Goal: Information Seeking & Learning: Check status

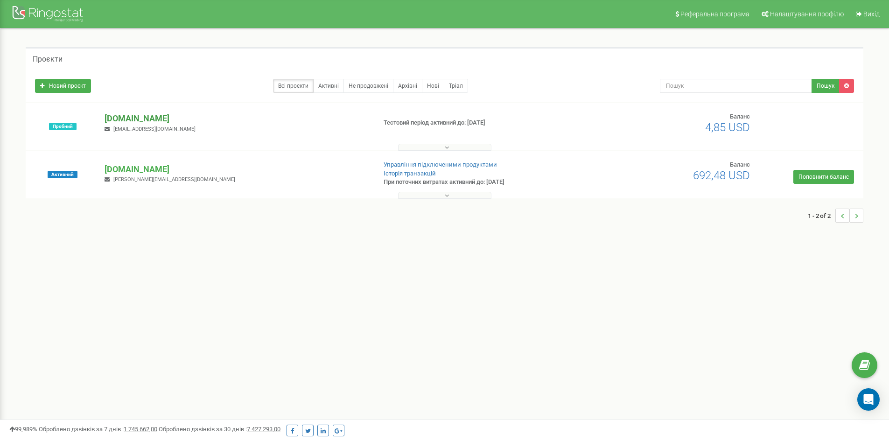
click at [129, 114] on p "[DOMAIN_NAME]" at bounding box center [236, 118] width 264 height 12
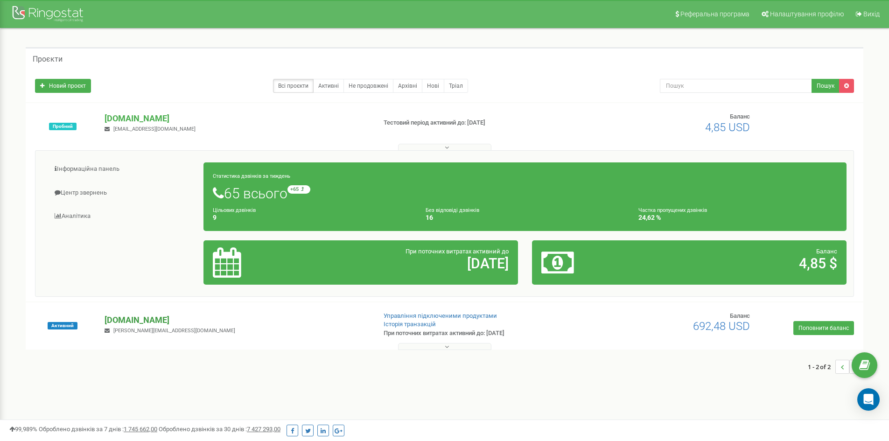
click at [113, 316] on p "[DOMAIN_NAME]" at bounding box center [236, 320] width 264 height 12
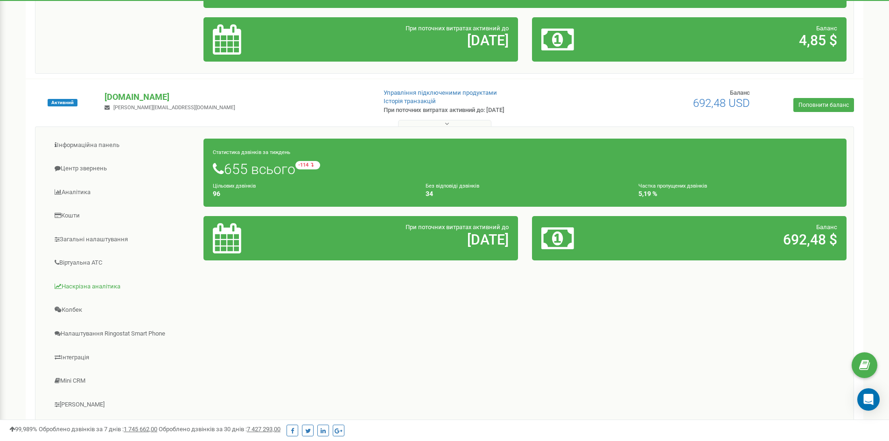
scroll to position [233, 0]
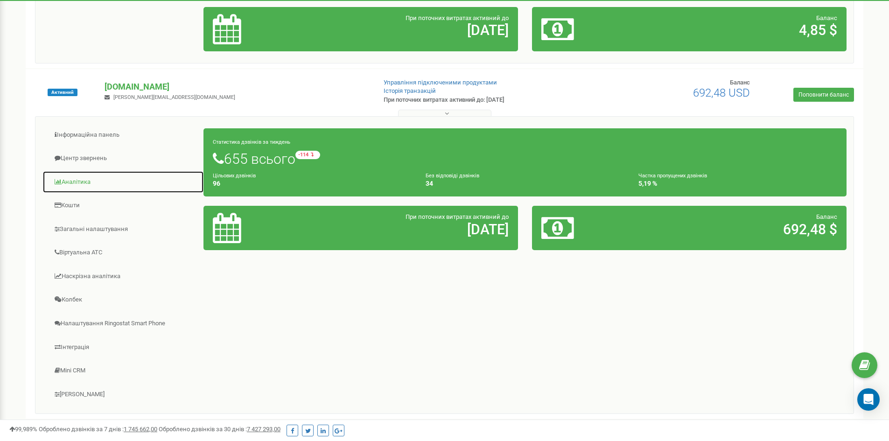
click at [74, 180] on link "Аналiтика" at bounding box center [122, 182] width 161 height 23
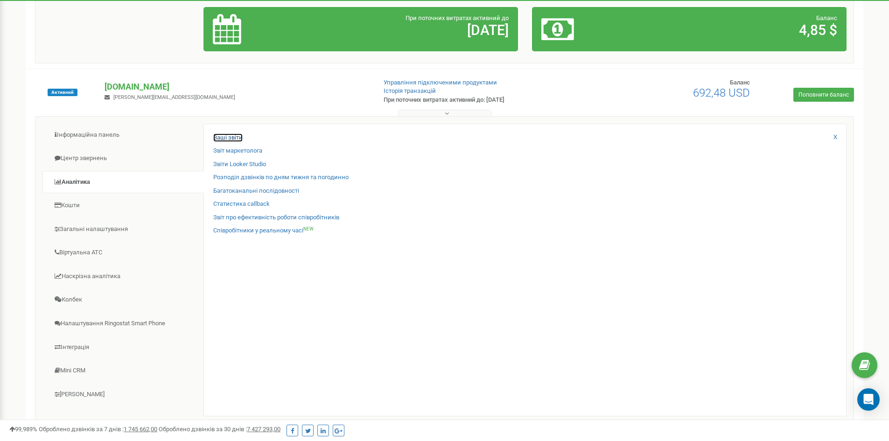
click at [235, 137] on link "Ваші звіти" at bounding box center [227, 137] width 29 height 9
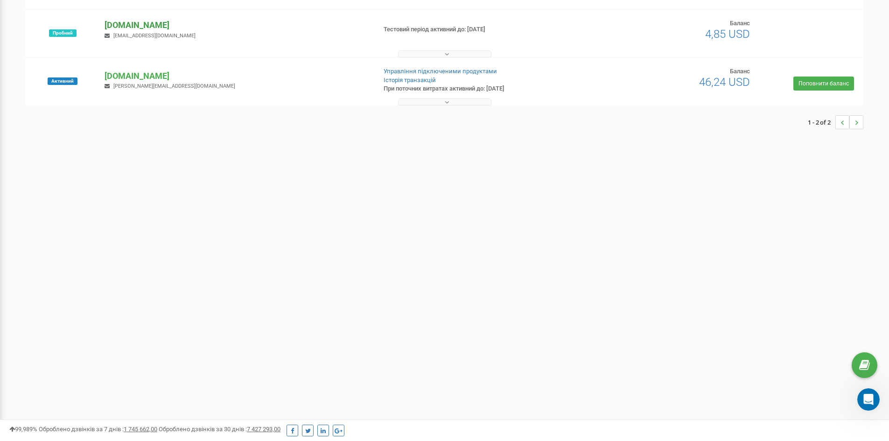
click at [136, 27] on p "[DOMAIN_NAME]" at bounding box center [236, 25] width 264 height 12
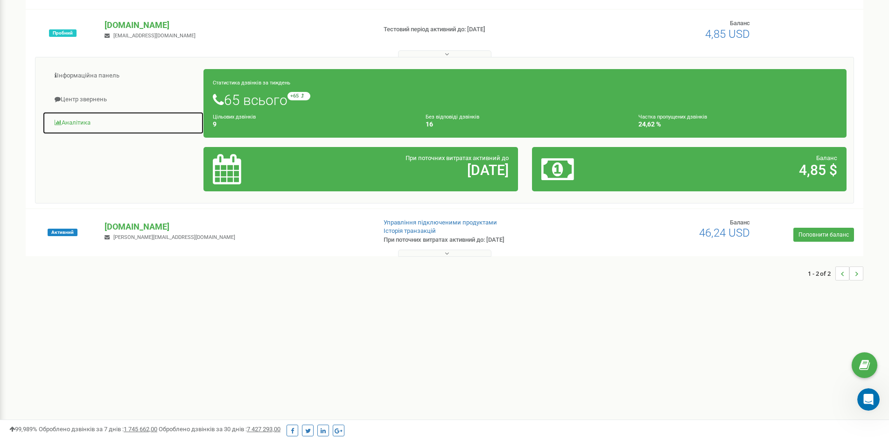
click at [83, 121] on link "Аналiтика" at bounding box center [122, 122] width 161 height 23
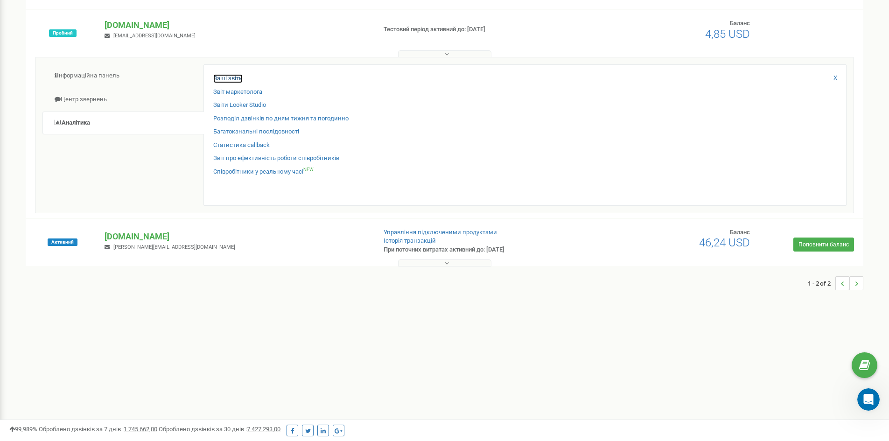
click at [235, 76] on link "Ваші звіти" at bounding box center [227, 78] width 29 height 9
